Goal: Share content: Share content

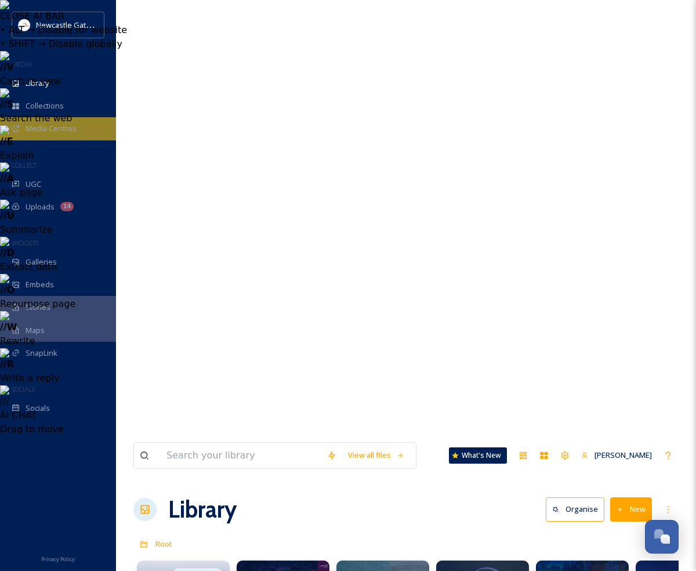
click at [73, 138] on div "Media Centres" at bounding box center [58, 128] width 116 height 23
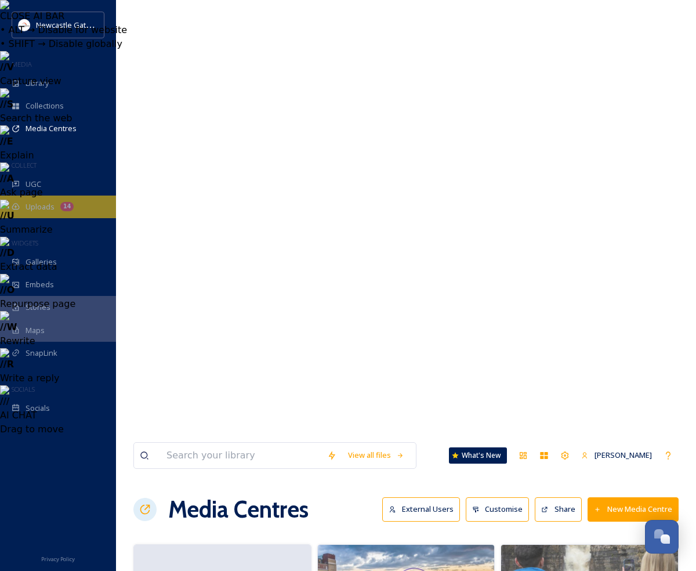
click at [77, 212] on div "Uploads 14" at bounding box center [58, 206] width 116 height 23
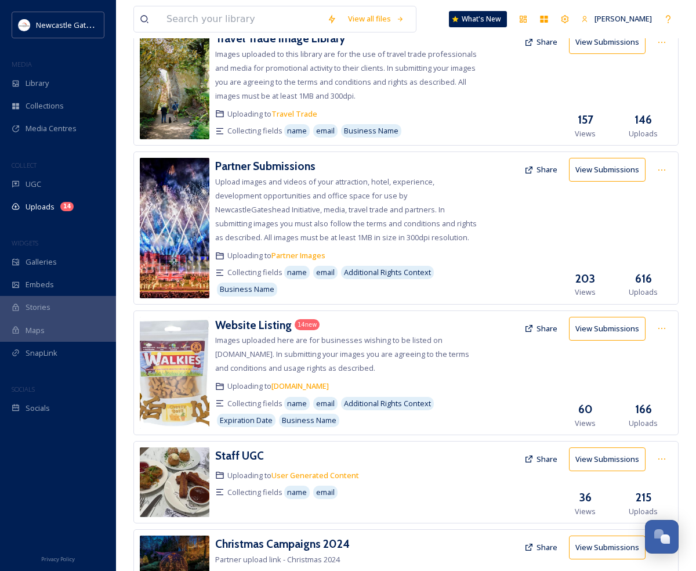
scroll to position [524, 0]
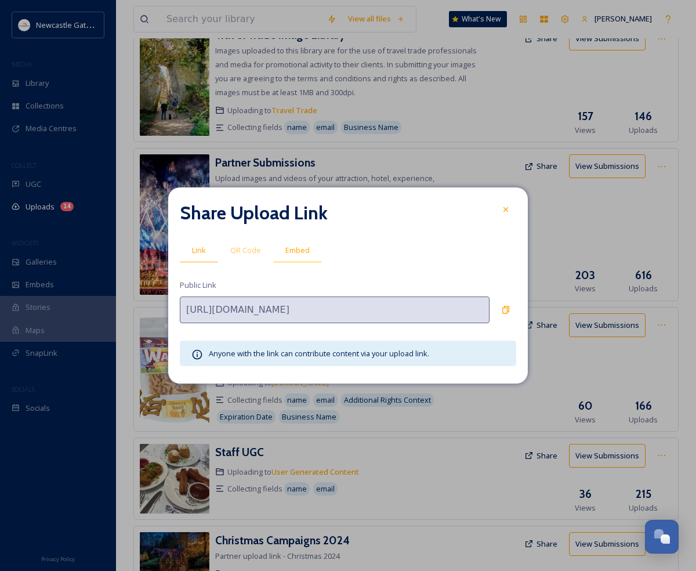
click at [306, 245] on span "Embed" at bounding box center [297, 250] width 24 height 11
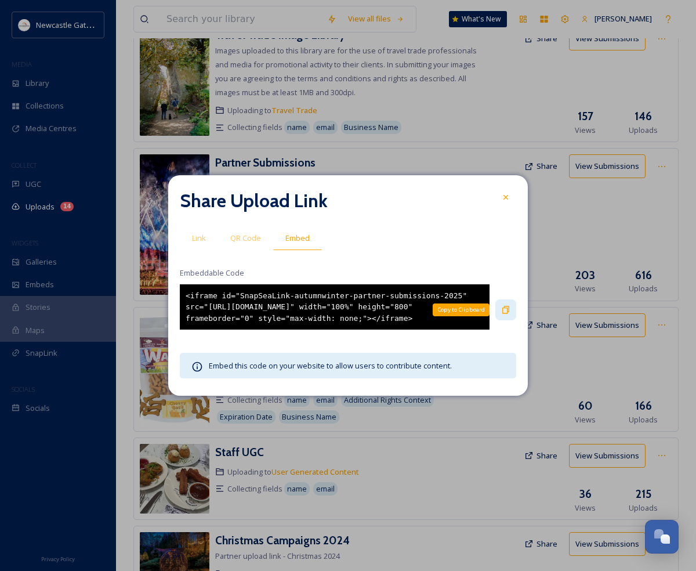
click at [504, 314] on icon at bounding box center [505, 309] width 9 height 9
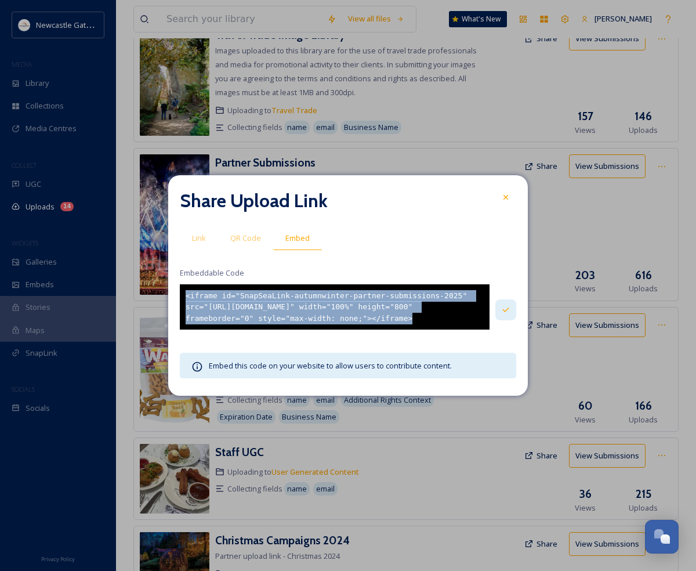
drag, startPoint x: 186, startPoint y: 286, endPoint x: 475, endPoint y: 353, distance: 296.3
click at [475, 353] on div "Share Upload Link Link QR Code Embed Embeddable Code <iframe id="SnapSeaLink-au…" at bounding box center [347, 285] width 359 height 221
copy div "<iframe id="SnapSeaLink-autumnwinter-partner-submissions-2025" src="[URL][DOMAI…"
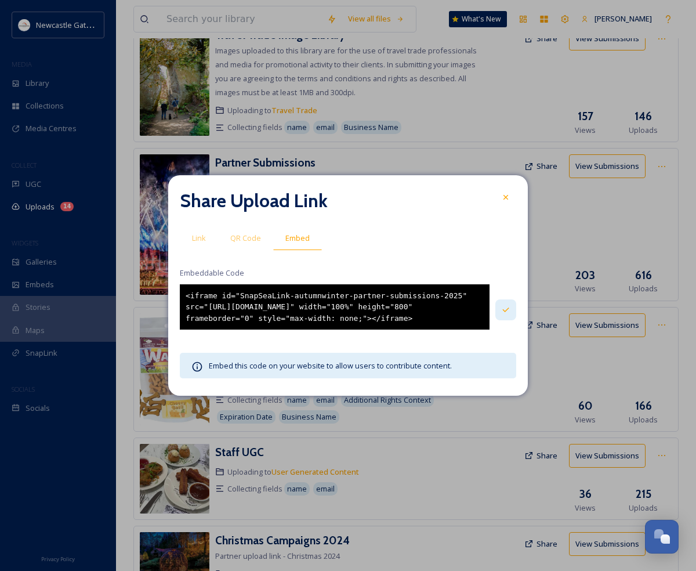
click at [257, 309] on div "<iframe id="SnapSeaLink-autumnwinter-partner-submissions-2025" src="[URL][DOMAI…" at bounding box center [335, 307] width 310 height 46
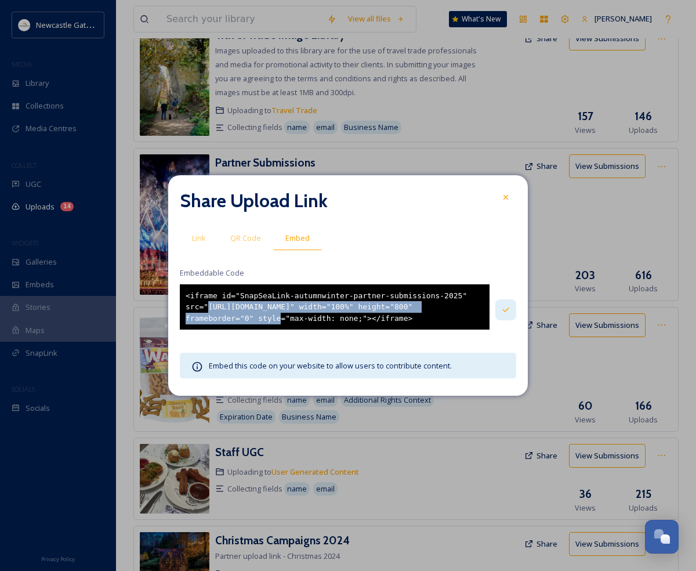
drag, startPoint x: 207, startPoint y: 303, endPoint x: 260, endPoint y: 311, distance: 53.5
click at [260, 311] on div "<iframe id="SnapSeaLink-autumnwinter-partner-submissions-2025" src="[URL][DOMAI…" at bounding box center [335, 307] width 310 height 46
copy div "[URL][DOMAIN_NAME]"
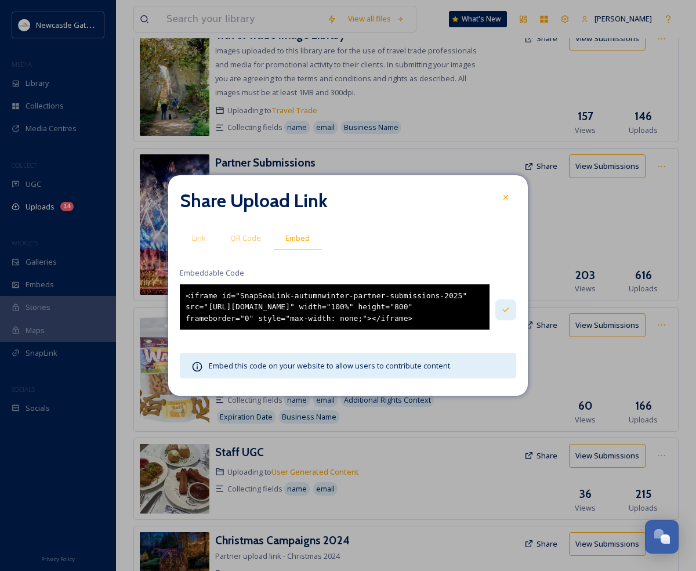
drag, startPoint x: 339, startPoint y: 309, endPoint x: 255, endPoint y: 302, distance: 84.4
click at [337, 308] on div "<iframe id="SnapSeaLink-autumnwinter-partner-submissions-2025" src="[URL][DOMAI…" at bounding box center [335, 307] width 310 height 46
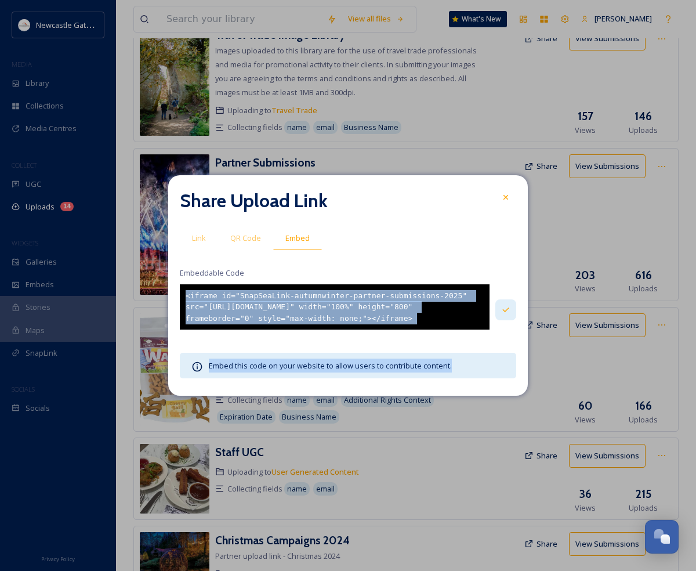
drag, startPoint x: 186, startPoint y: 288, endPoint x: 494, endPoint y: 376, distance: 320.1
click at [494, 376] on div "Share Upload Link Link QR Code Embed Embeddable Code <iframe id="SnapSeaLink-au…" at bounding box center [347, 285] width 359 height 221
drag, startPoint x: 456, startPoint y: 310, endPoint x: 440, endPoint y: 326, distance: 23.0
click at [456, 310] on div "<iframe id="SnapSeaLink-autumnwinter-partner-submissions-2025" src="[URL][DOMAI…" at bounding box center [335, 307] width 310 height 46
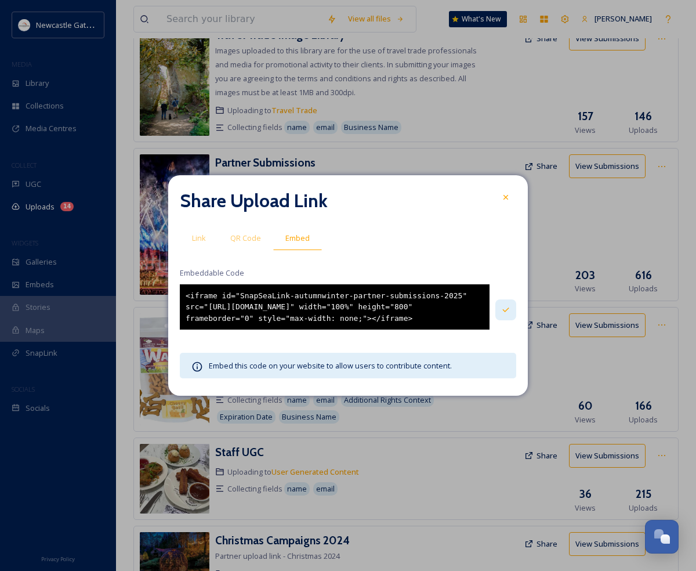
drag, startPoint x: 426, startPoint y: 326, endPoint x: 177, endPoint y: 288, distance: 251.7
click at [177, 288] on div "Share Upload Link Link QR Code Embed Embeddable Code <iframe id="SnapSeaLink-au…" at bounding box center [347, 285] width 359 height 221
copy div "<iframe id="SnapSeaLink-autumnwinter-partner-submissions-2025" src="[URL][DOMAI…"
